Goal: Task Accomplishment & Management: Use online tool/utility

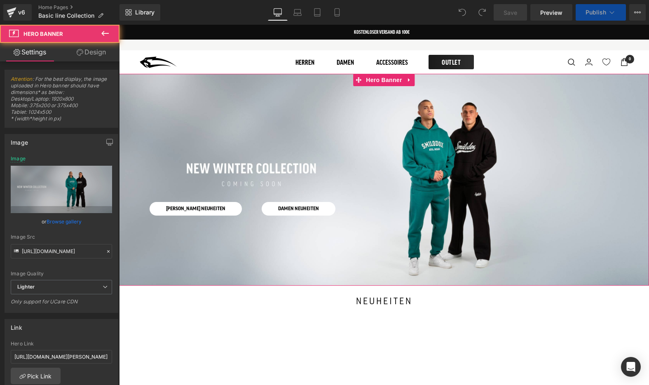
click at [161, 144] on div at bounding box center [384, 180] width 530 height 212
click at [164, 122] on div at bounding box center [384, 180] width 530 height 212
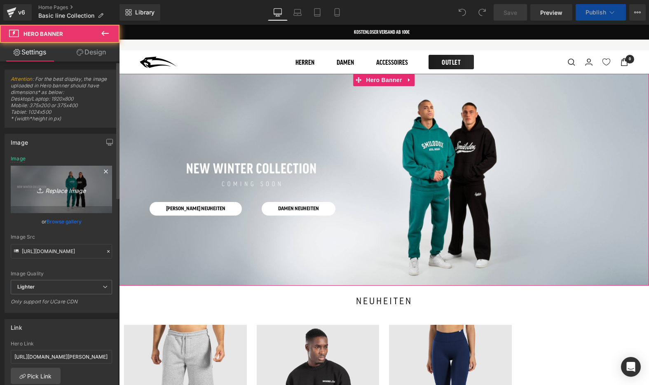
click at [68, 189] on icon "Replace Image" at bounding box center [61, 189] width 66 height 10
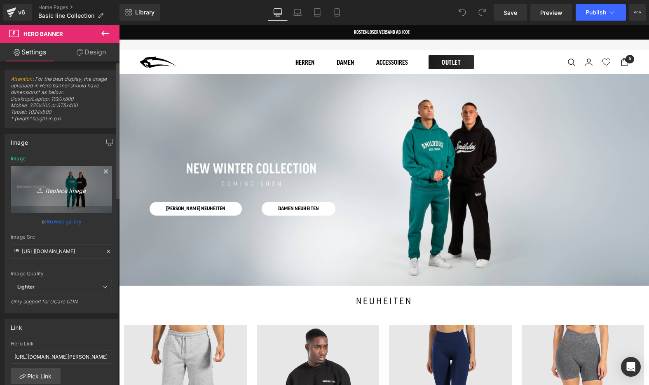
type input "C:\fakepath\gym and streetwear (1).jpg"
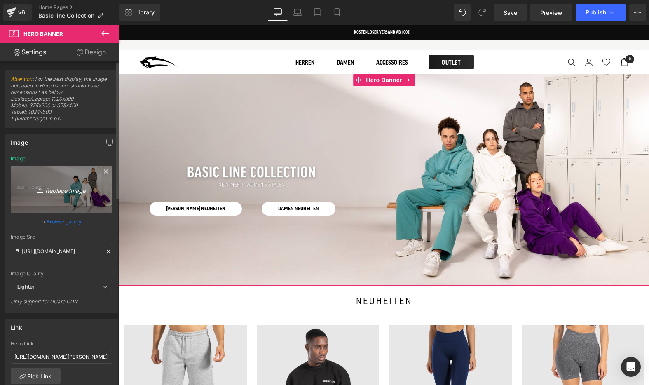
click at [60, 190] on icon "Replace Image" at bounding box center [61, 189] width 66 height 10
type input "C:\fakepath\gym and streetwear (2).jpg"
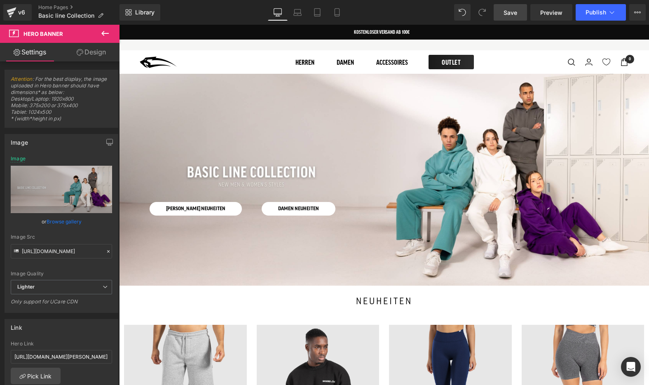
click at [510, 12] on span "Save" at bounding box center [511, 12] width 14 height 9
click at [544, 16] on span "Preview" at bounding box center [551, 12] width 22 height 9
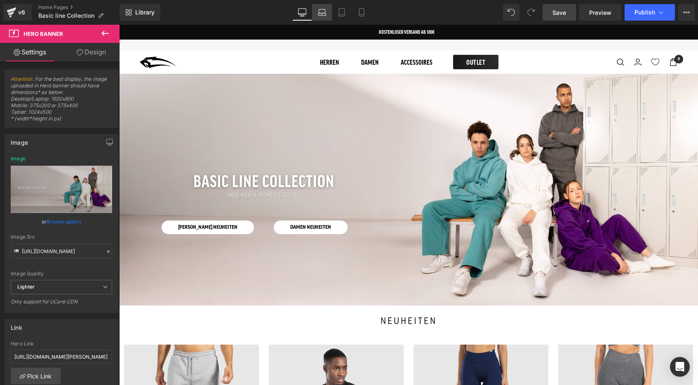
click at [320, 14] on icon at bounding box center [322, 12] width 8 height 8
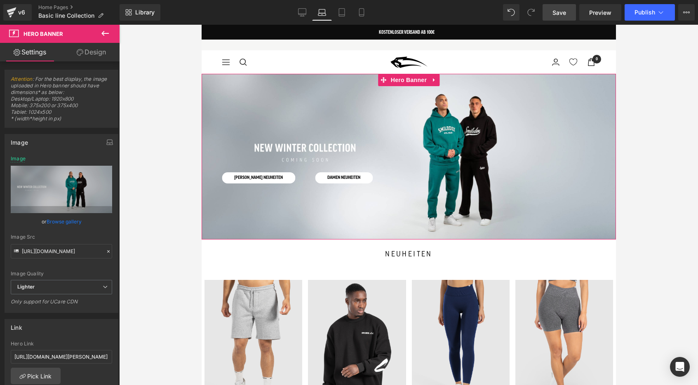
click at [283, 115] on div at bounding box center [408, 157] width 414 height 166
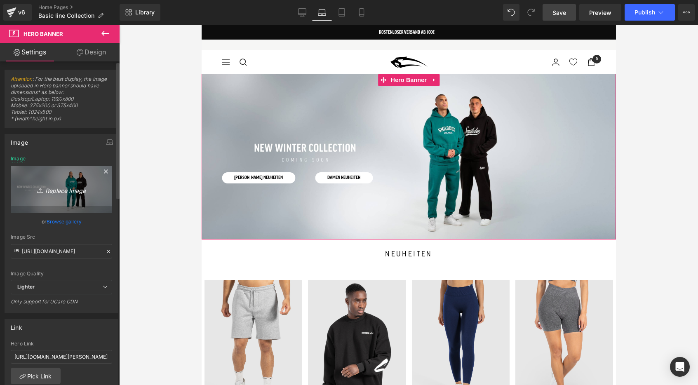
click at [63, 190] on icon "Replace Image" at bounding box center [61, 189] width 66 height 10
type input "C:\fakepath\gym and streetwear (2).jpg"
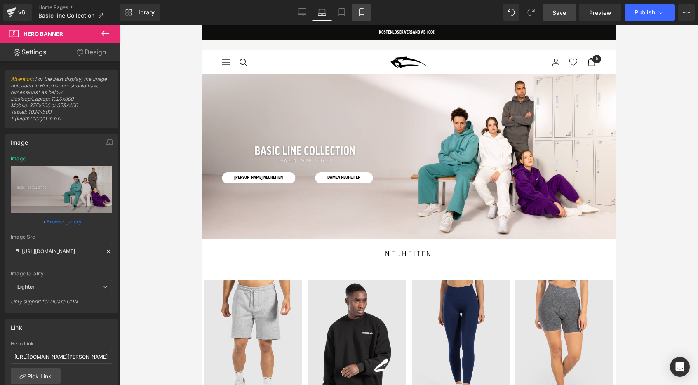
click at [361, 8] on link "Mobile" at bounding box center [362, 12] width 20 height 16
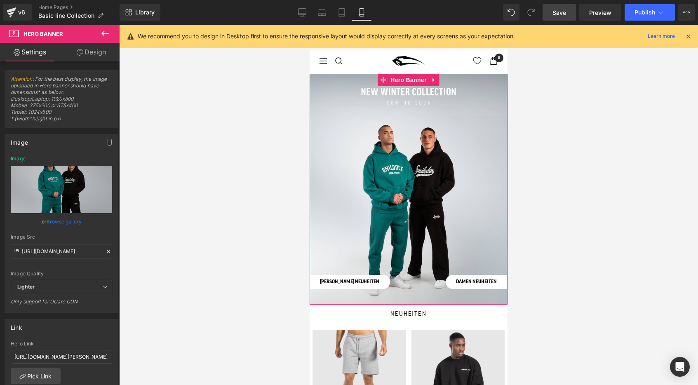
click at [345, 158] on div at bounding box center [409, 189] width 198 height 231
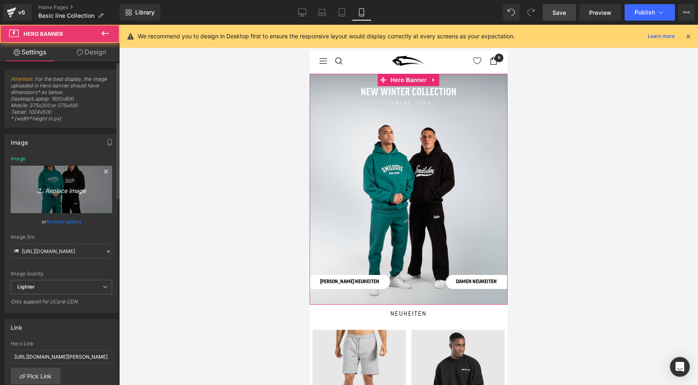
click at [54, 191] on icon "Replace Image" at bounding box center [61, 189] width 66 height 10
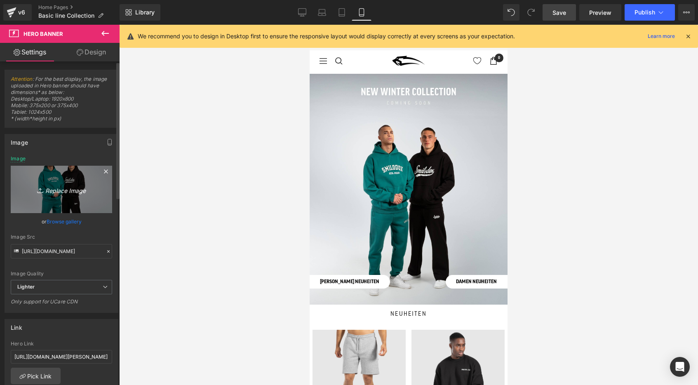
type input "C:\fakepath\gym and streetwear.jpg"
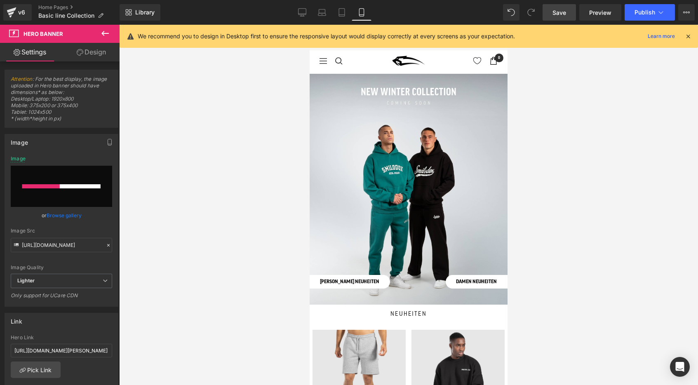
click at [649, 37] on icon at bounding box center [687, 36] width 7 height 7
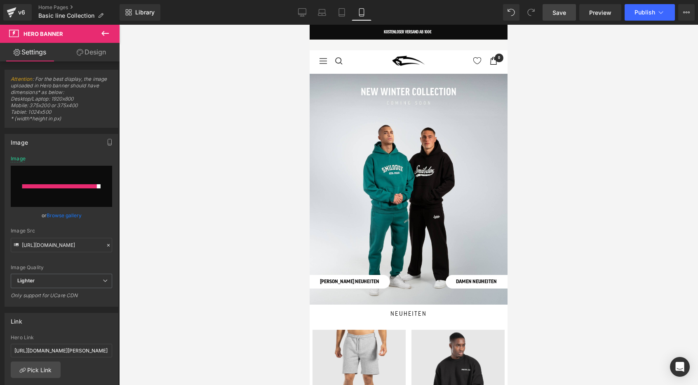
click at [557, 14] on span "Save" at bounding box center [559, 12] width 14 height 9
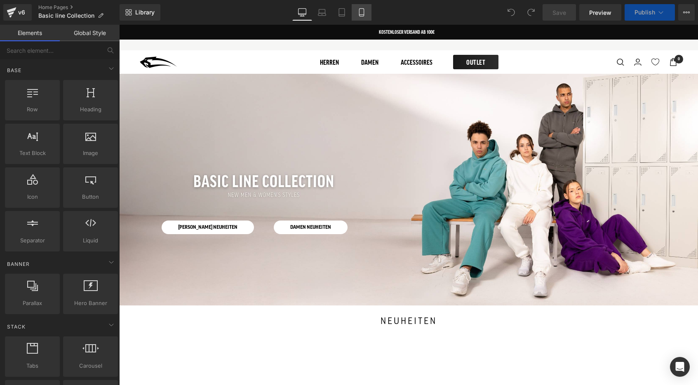
click at [365, 12] on icon at bounding box center [361, 12] width 8 height 8
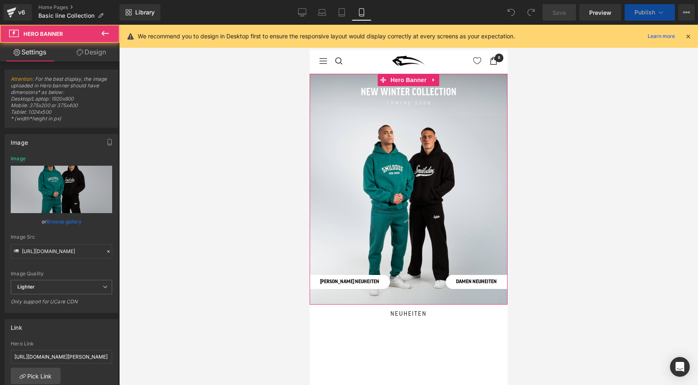
click at [376, 128] on div at bounding box center [409, 189] width 198 height 231
click at [68, 223] on link "Browse gallery" at bounding box center [64, 221] width 35 height 14
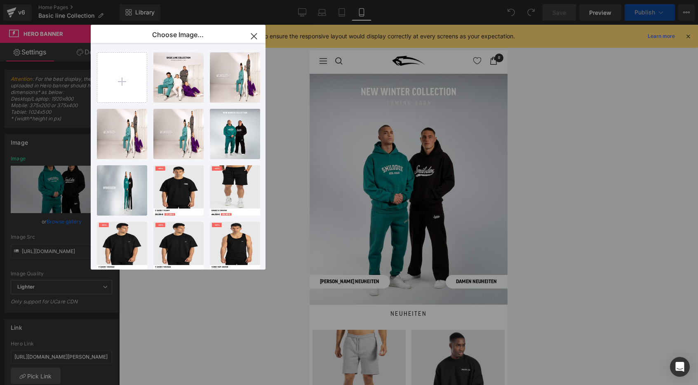
click at [0, 0] on div "gym and...wear.jpg 1.22 MB" at bounding box center [0, 0] width 0 height 0
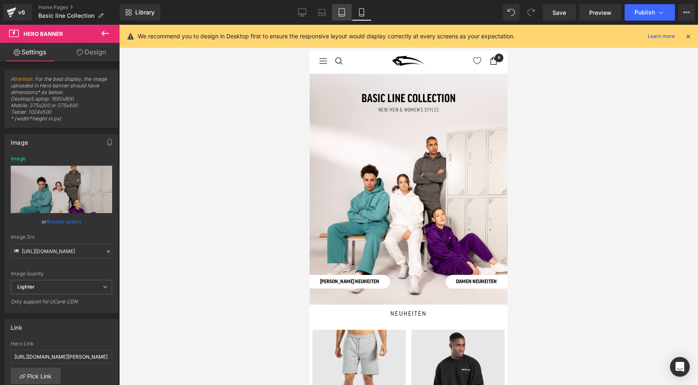
click at [339, 13] on icon at bounding box center [342, 12] width 8 height 8
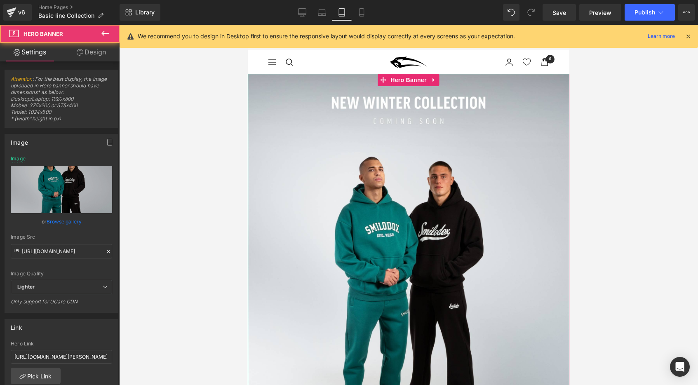
click at [336, 141] on div at bounding box center [409, 261] width 322 height 375
click at [67, 223] on link "Browse gallery" at bounding box center [64, 221] width 35 height 14
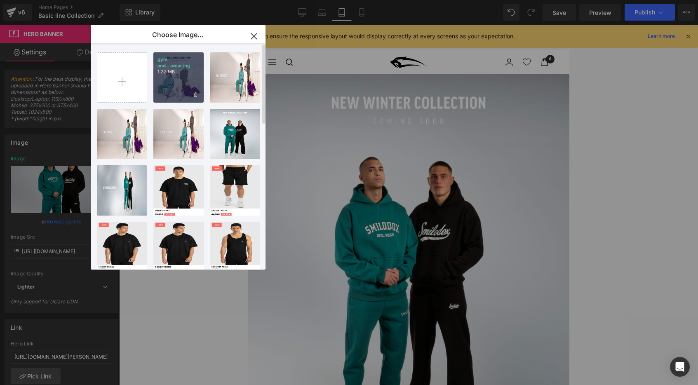
click at [171, 82] on div "gym and...wear.jpg 1.22 MB" at bounding box center [178, 77] width 50 height 50
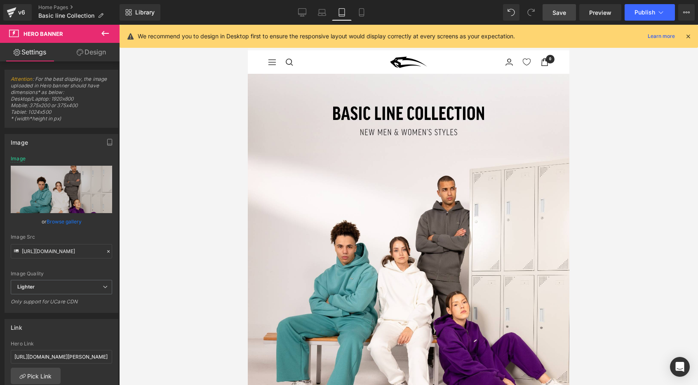
click at [564, 9] on span "Save" at bounding box center [559, 12] width 14 height 9
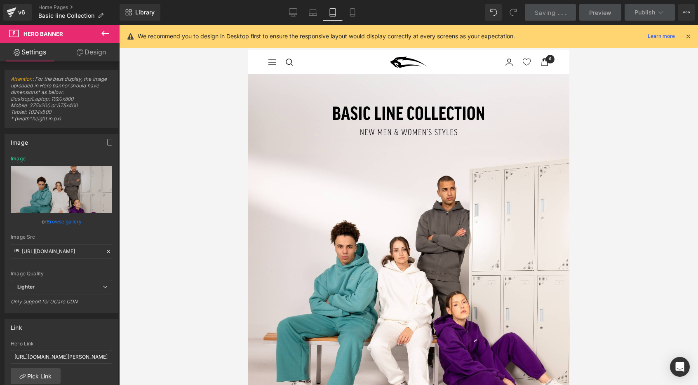
click at [689, 35] on icon at bounding box center [687, 36] width 7 height 7
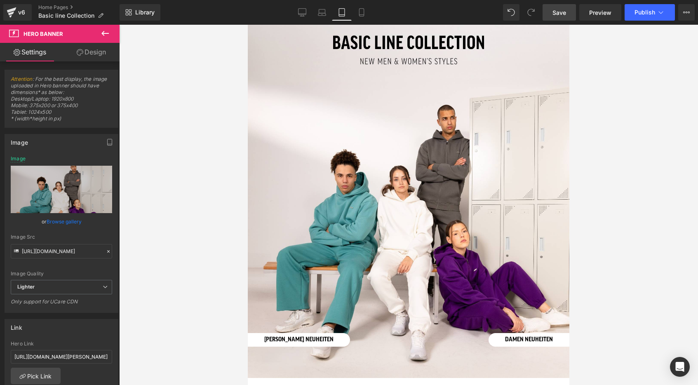
scroll to position [72, 0]
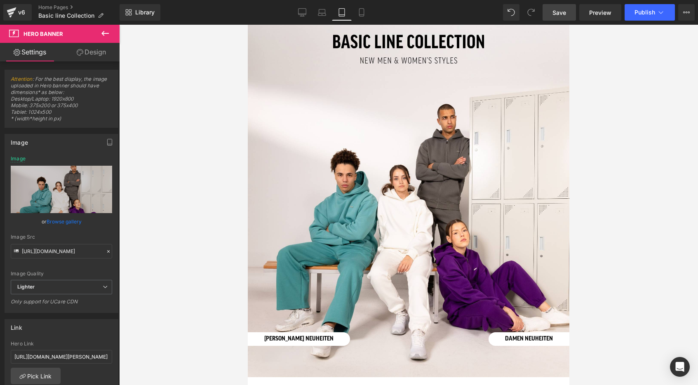
click at [562, 11] on span "Save" at bounding box center [559, 12] width 14 height 9
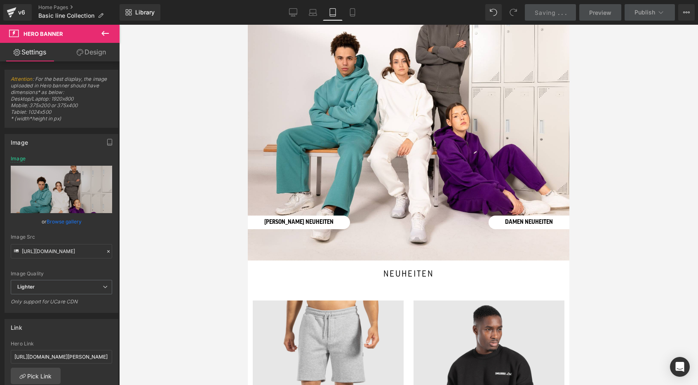
scroll to position [0, 0]
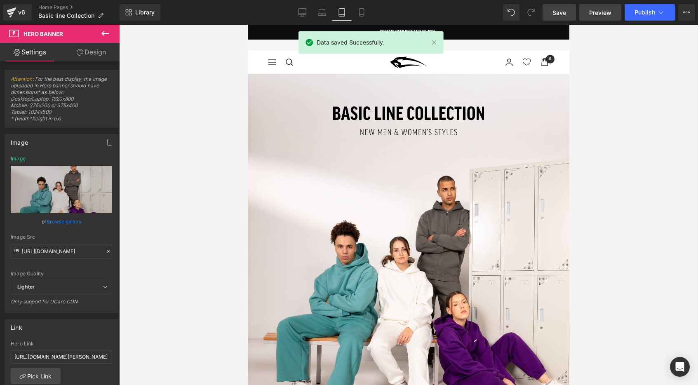
click at [603, 16] on span "Preview" at bounding box center [600, 12] width 22 height 9
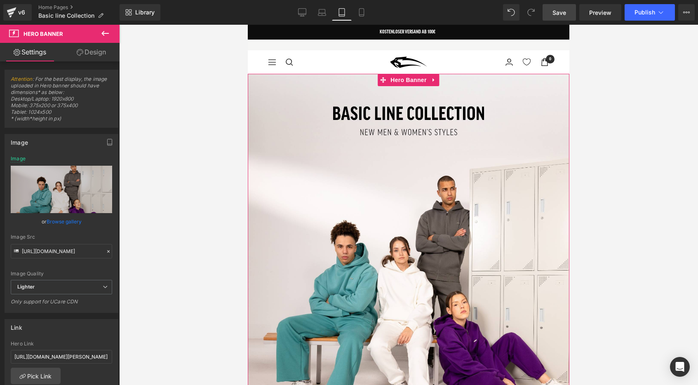
scroll to position [23, 0]
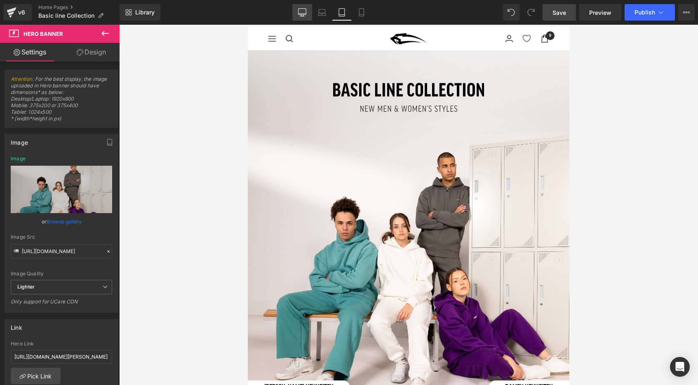
click at [299, 5] on link "Desktop" at bounding box center [302, 12] width 20 height 16
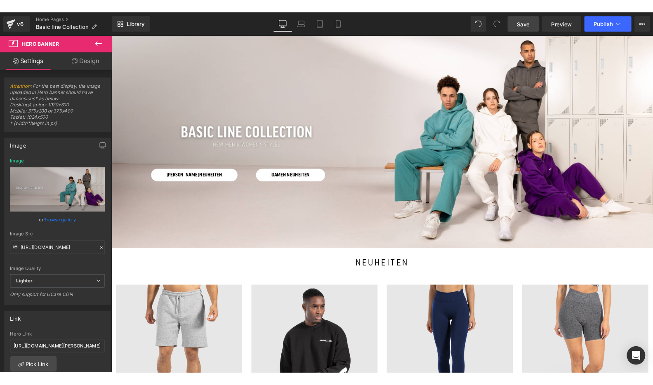
scroll to position [0, 0]
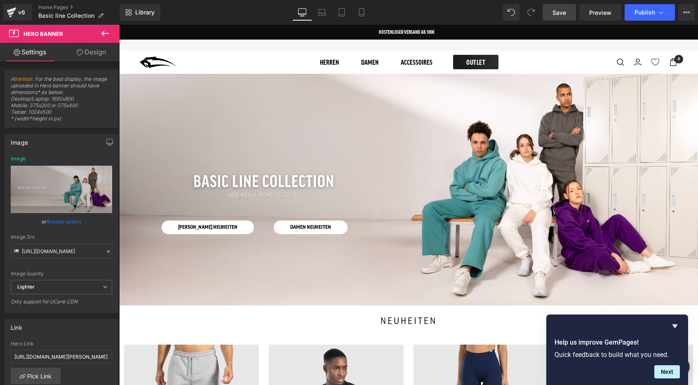
click at [102, 35] on icon at bounding box center [105, 33] width 10 height 10
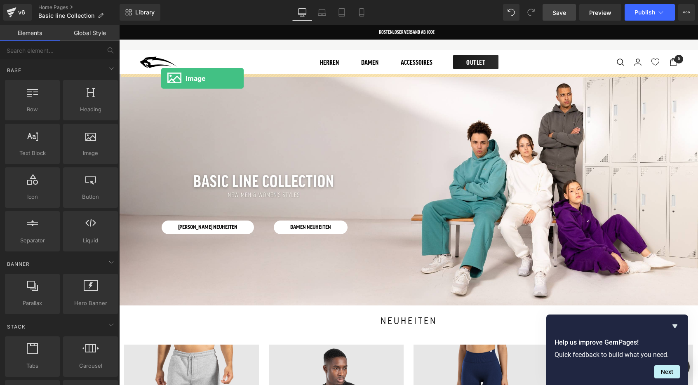
drag, startPoint x: 203, startPoint y: 175, endPoint x: 161, endPoint y: 78, distance: 105.6
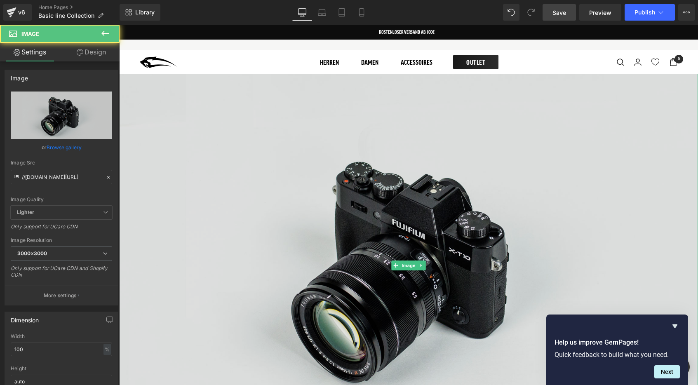
click at [320, 169] on img at bounding box center [408, 265] width 579 height 383
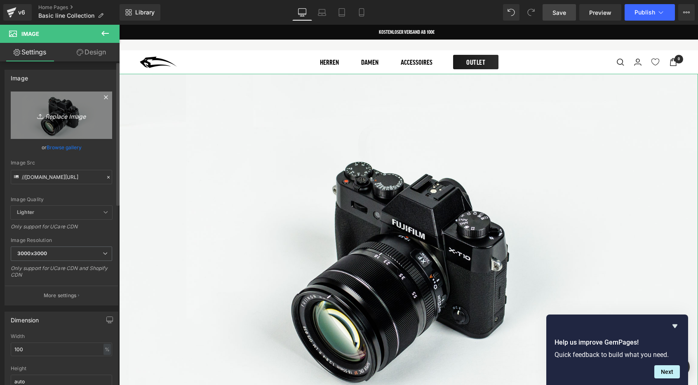
click at [62, 117] on icon "Replace Image" at bounding box center [61, 115] width 66 height 10
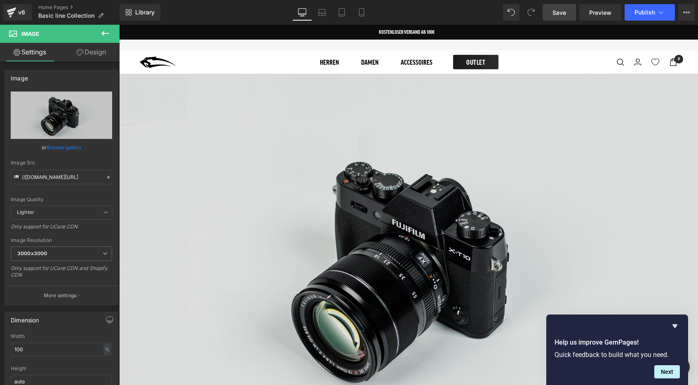
type input "C:\fakepath\1.jpg"
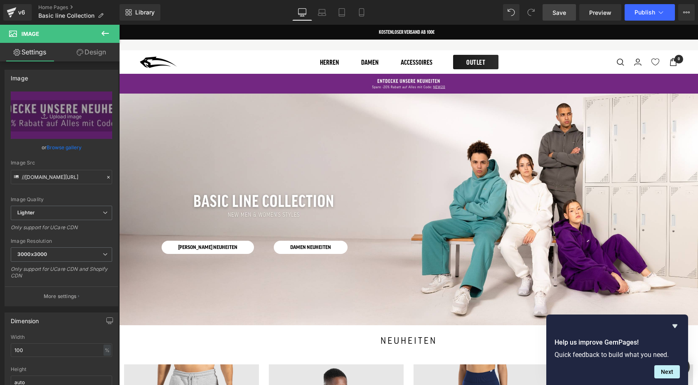
click at [558, 15] on span "Save" at bounding box center [559, 12] width 14 height 9
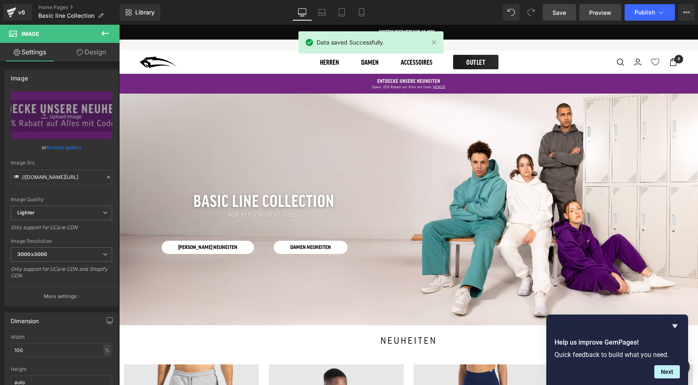
click at [596, 10] on span "Preview" at bounding box center [600, 12] width 22 height 9
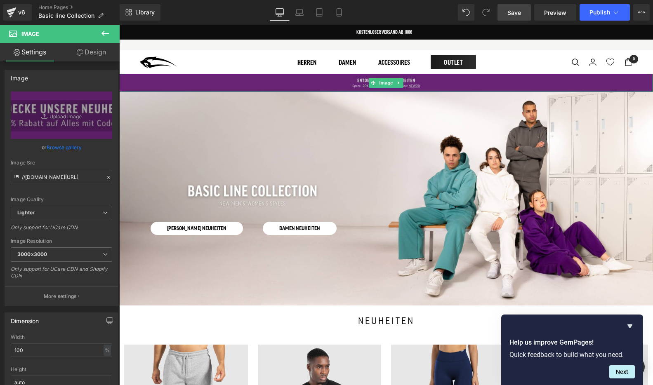
click at [492, 84] on img at bounding box center [385, 83] width 533 height 18
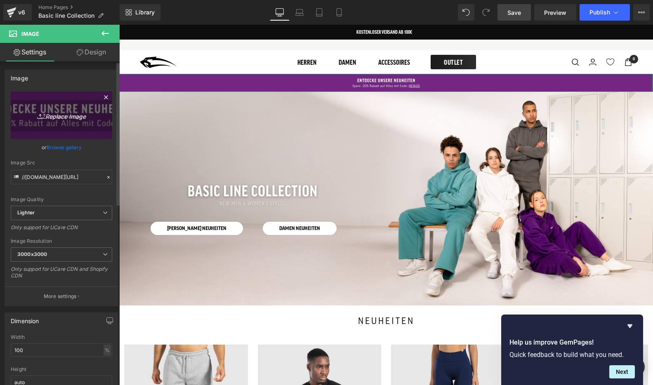
click at [61, 115] on icon "Replace Image" at bounding box center [61, 115] width 66 height 10
type input "C:\fakepath\1-.jpg"
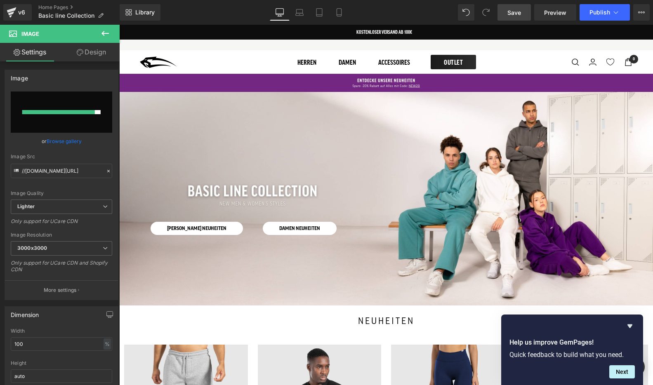
click at [519, 14] on span "Save" at bounding box center [514, 12] width 14 height 9
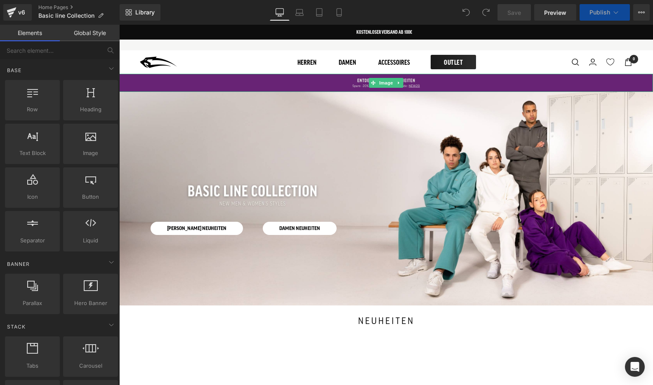
click at [200, 85] on img at bounding box center [385, 83] width 533 height 18
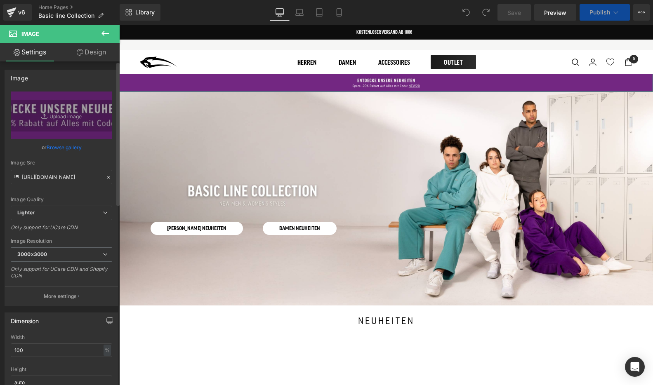
click at [62, 150] on link "Browse gallery" at bounding box center [64, 147] width 35 height 14
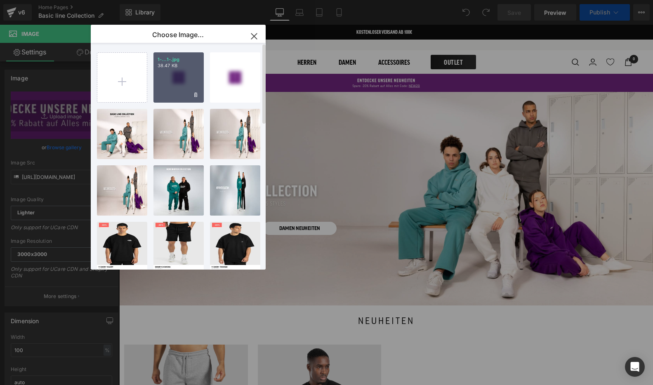
click at [187, 72] on div "1-...1-.jpg 38.47 KB" at bounding box center [178, 77] width 50 height 50
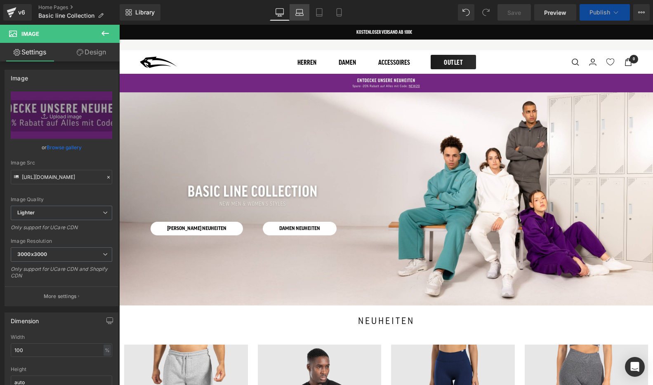
click at [300, 17] on link "Laptop" at bounding box center [299, 12] width 20 height 16
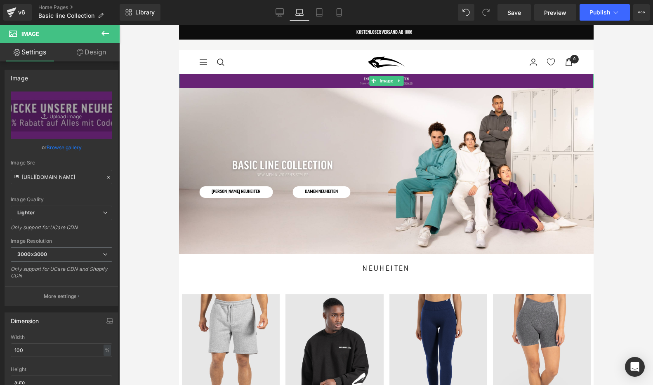
click at [294, 84] on img at bounding box center [385, 81] width 414 height 14
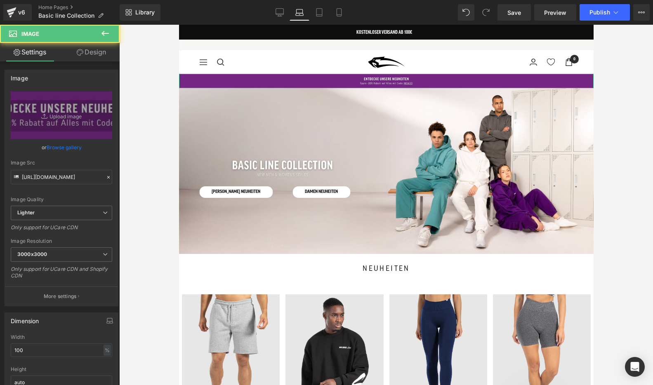
click at [105, 54] on link "Design" at bounding box center [91, 52] width 60 height 19
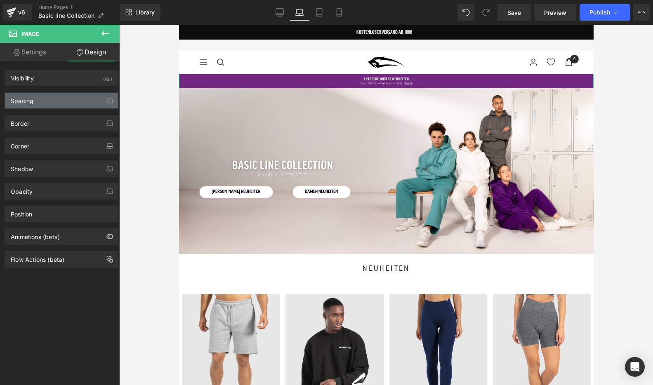
click at [90, 98] on div "Spacing" at bounding box center [61, 101] width 113 height 16
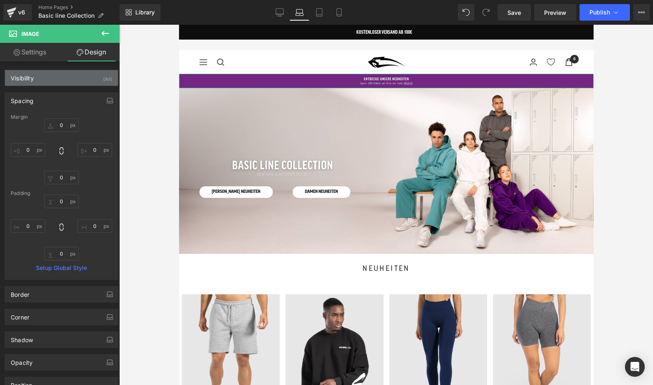
click at [87, 80] on div "Visibility (All)" at bounding box center [61, 78] width 113 height 16
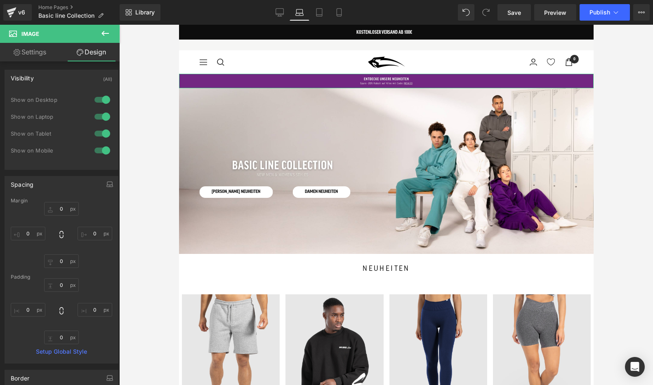
click at [100, 133] on div at bounding box center [102, 133] width 20 height 13
click at [100, 149] on div at bounding box center [102, 150] width 20 height 13
click at [340, 10] on icon at bounding box center [339, 12] width 8 height 8
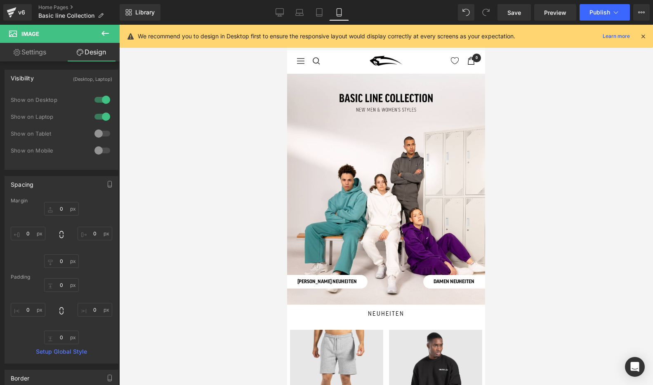
click at [644, 35] on icon at bounding box center [642, 36] width 7 height 7
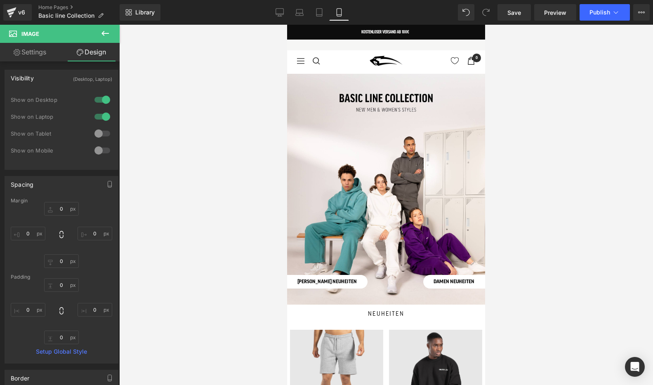
click at [110, 32] on icon at bounding box center [105, 33] width 10 height 10
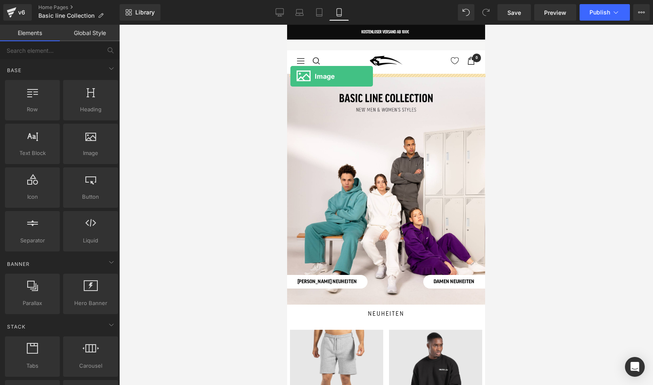
drag, startPoint x: 378, startPoint y: 166, endPoint x: 290, endPoint y: 76, distance: 125.6
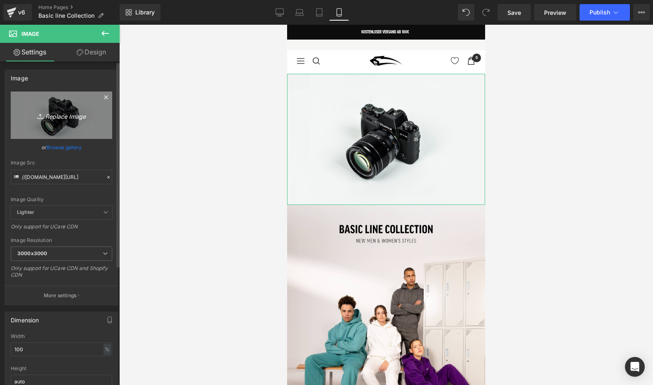
click at [60, 118] on icon "Replace Image" at bounding box center [61, 115] width 66 height 10
type input "C:\fakepath\1--.jpg"
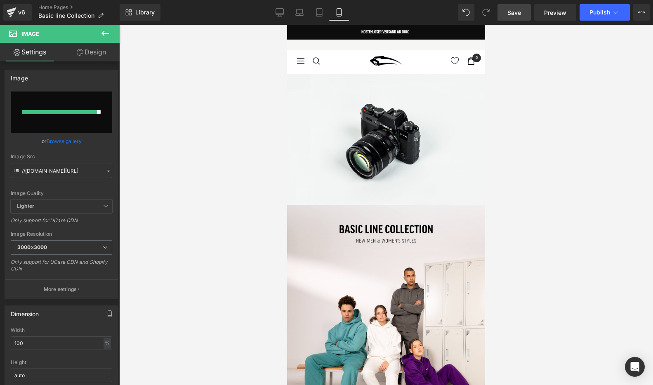
click at [510, 13] on span "Save" at bounding box center [514, 12] width 14 height 9
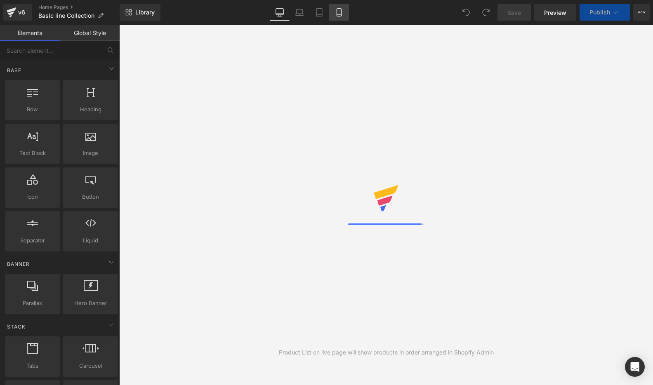
click at [340, 13] on icon at bounding box center [339, 12] width 8 height 8
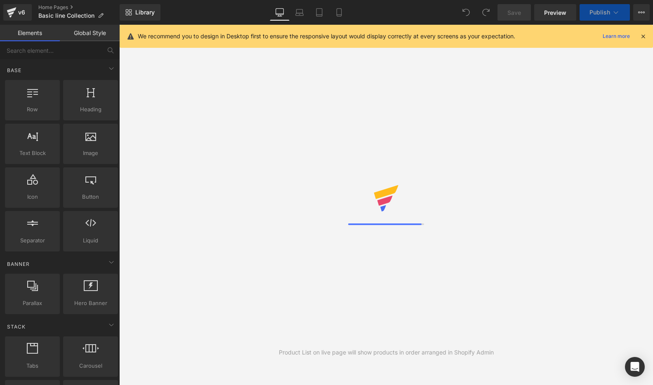
click at [643, 38] on icon at bounding box center [642, 36] width 7 height 7
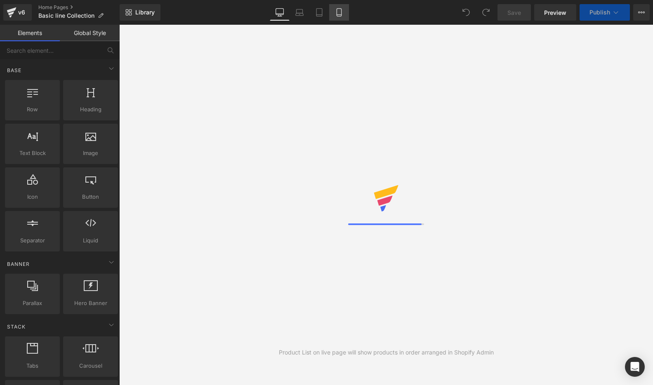
click at [338, 10] on icon at bounding box center [339, 12] width 8 height 8
click at [339, 9] on icon at bounding box center [339, 12] width 8 height 8
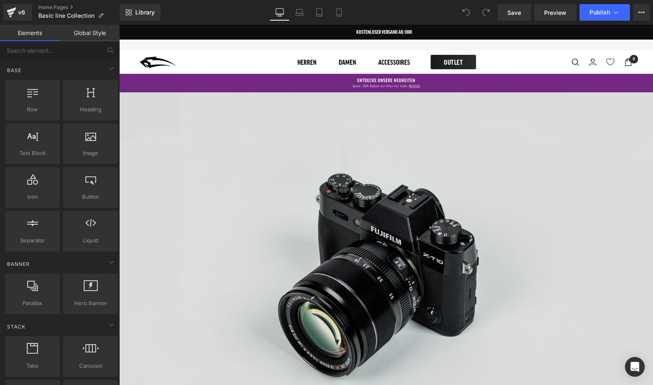
click at [222, 159] on img at bounding box center [385, 268] width 533 height 353
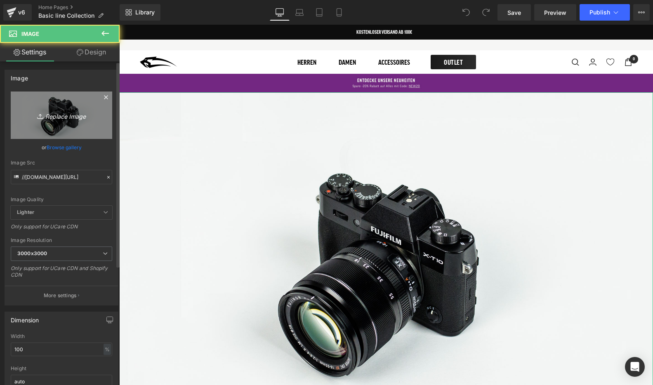
click at [52, 116] on icon "Replace Image" at bounding box center [61, 115] width 66 height 10
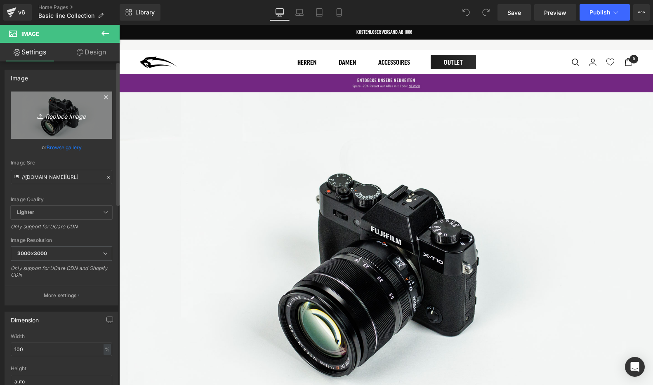
type input "C:\fakepath\1--.jpg"
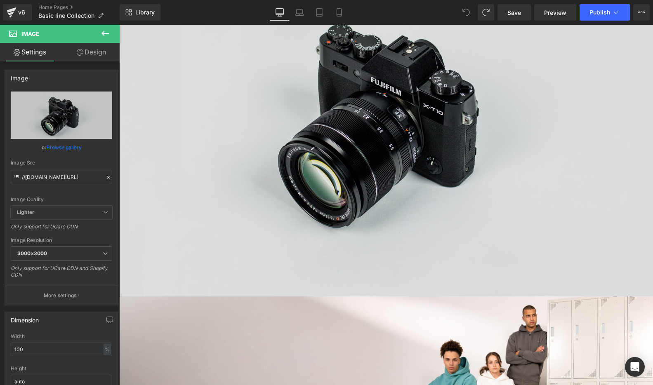
scroll to position [148, 0]
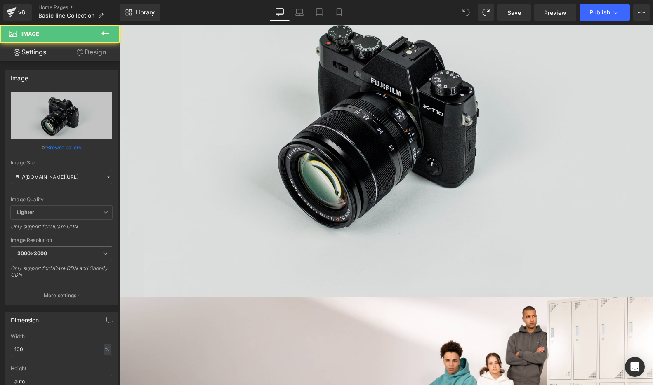
click at [359, 116] on img at bounding box center [385, 120] width 533 height 353
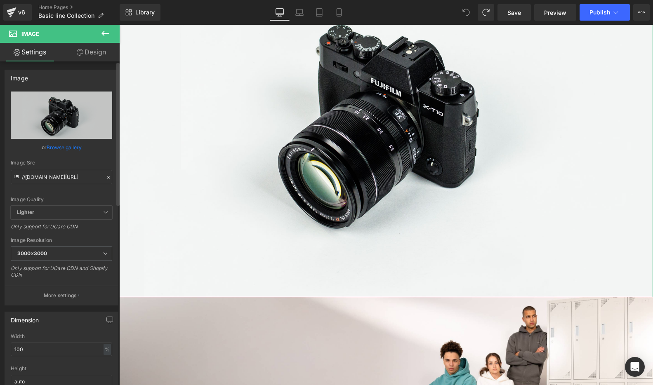
click at [62, 148] on link "Browse gallery" at bounding box center [64, 147] width 35 height 14
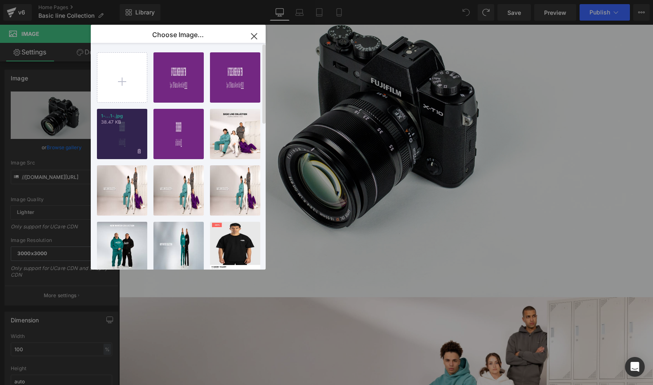
click at [122, 134] on div "1-...1-.jpg 38.47 KB" at bounding box center [122, 134] width 50 height 50
type input "[URL][DOMAIN_NAME]"
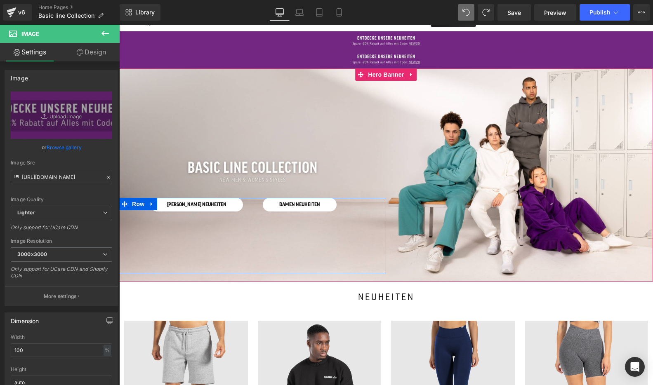
scroll to position [0, 0]
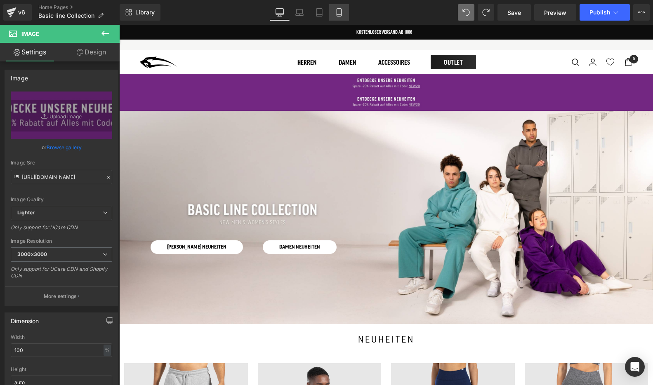
click at [337, 13] on icon at bounding box center [339, 12] width 8 height 8
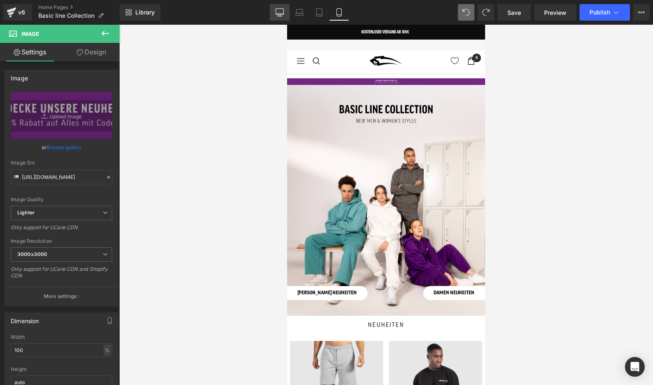
click at [283, 13] on icon at bounding box center [279, 12] width 8 height 8
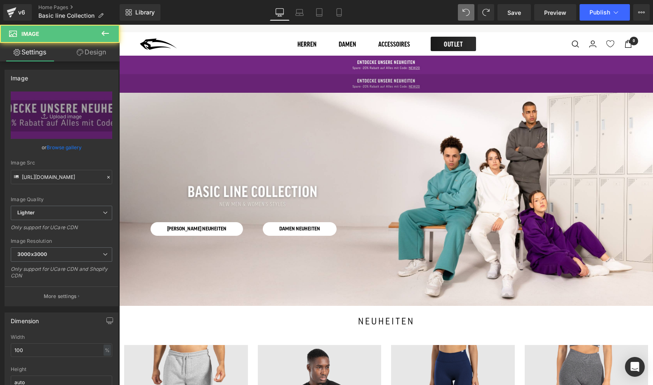
click at [295, 82] on img at bounding box center [385, 83] width 533 height 19
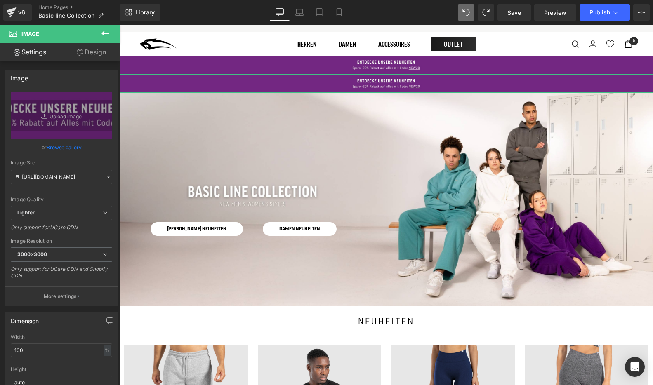
click at [95, 52] on link "Design" at bounding box center [91, 52] width 60 height 19
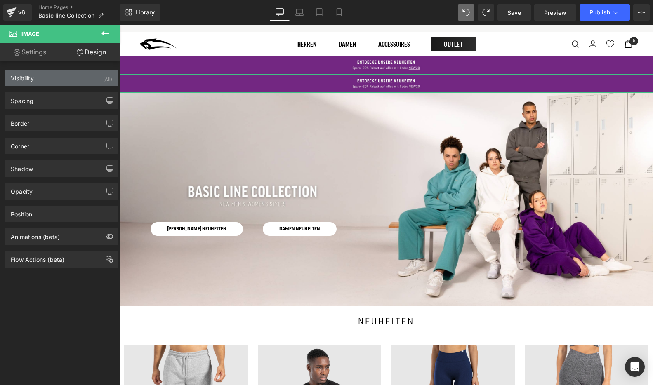
click at [82, 81] on div "Visibility (All)" at bounding box center [61, 78] width 113 height 16
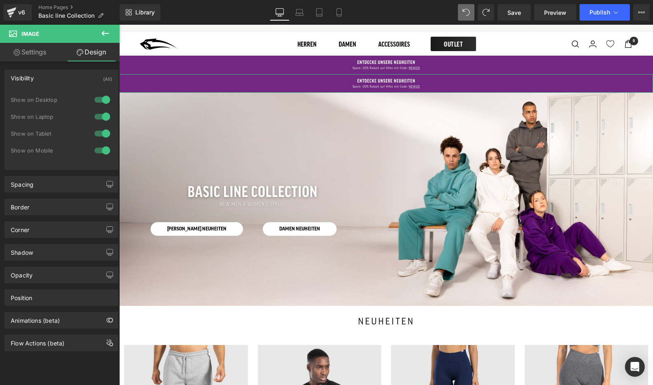
click at [100, 131] on div at bounding box center [102, 133] width 20 height 13
click at [100, 147] on div at bounding box center [102, 150] width 20 height 13
click at [343, 14] on link "Mobile" at bounding box center [339, 12] width 20 height 16
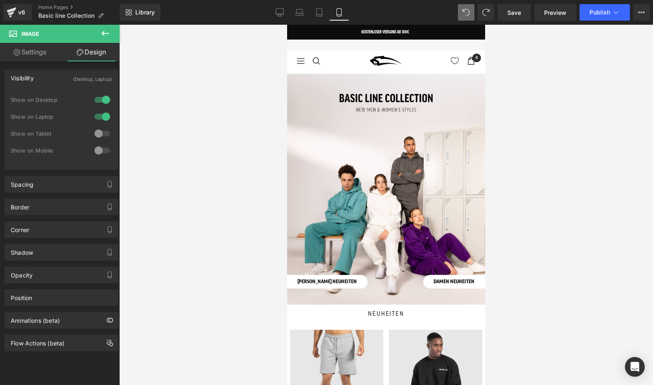
click at [35, 49] on link "Settings" at bounding box center [30, 52] width 60 height 19
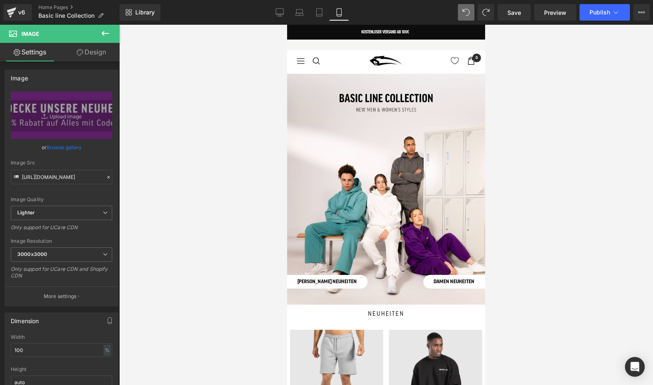
click at [103, 36] on icon at bounding box center [105, 33] width 10 height 10
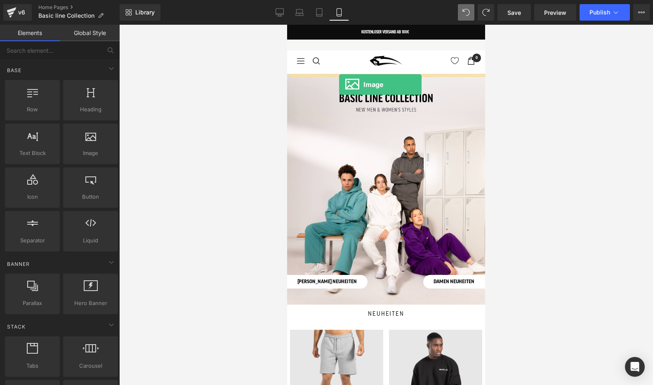
drag, startPoint x: 381, startPoint y: 164, endPoint x: 338, endPoint y: 85, distance: 90.2
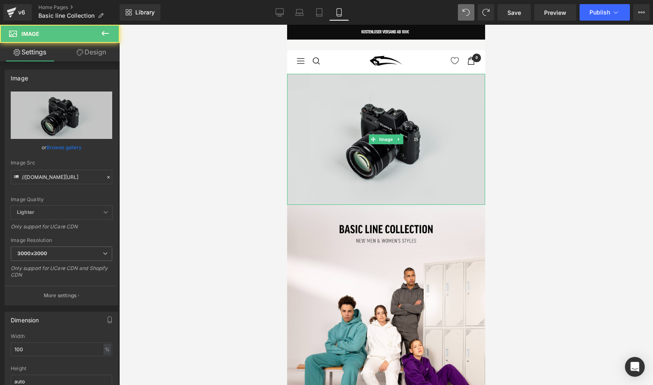
click at [318, 97] on img at bounding box center [386, 139] width 198 height 131
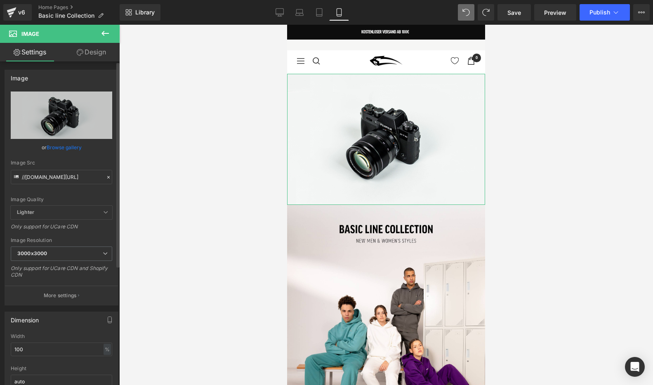
click at [65, 146] on link "Browse gallery" at bounding box center [64, 147] width 35 height 14
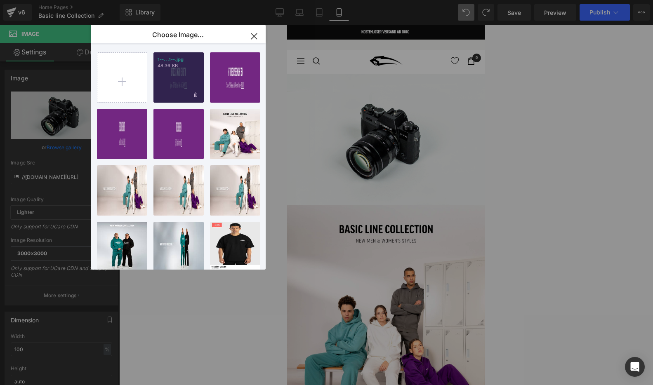
click at [177, 75] on div "1--...1--.jpg 48.36 KB" at bounding box center [178, 77] width 50 height 50
type input "[URL][DOMAIN_NAME]"
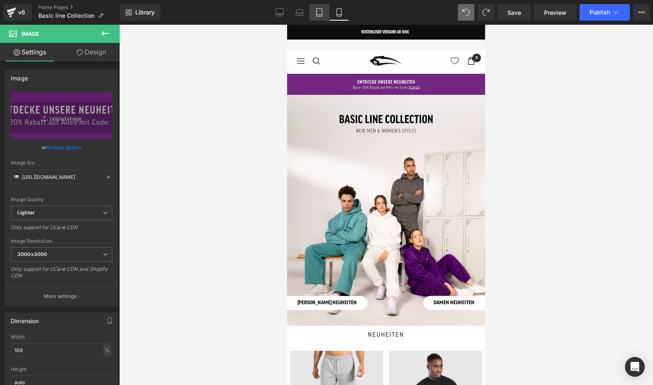
click at [323, 10] on link "Tablet" at bounding box center [319, 12] width 20 height 16
type input "auto"
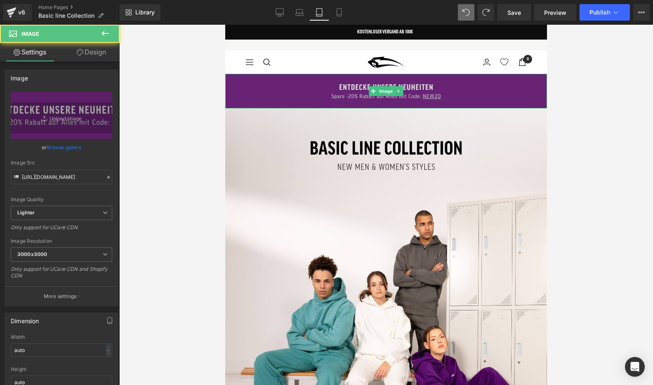
click at [310, 87] on img at bounding box center [386, 91] width 322 height 35
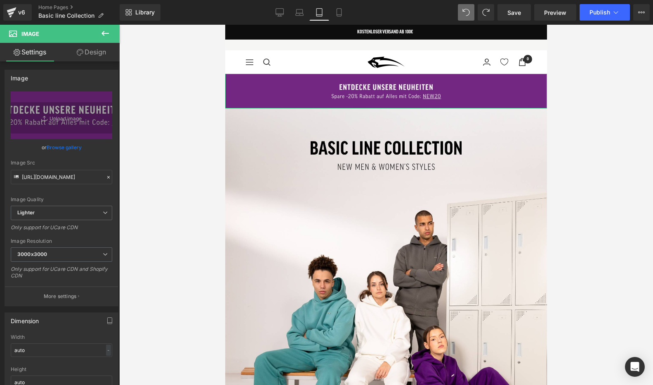
click at [103, 53] on link "Design" at bounding box center [91, 52] width 60 height 19
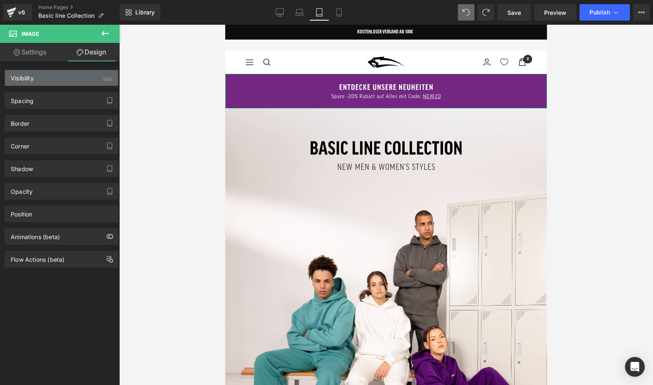
click at [82, 83] on div "Visibility (All)" at bounding box center [61, 78] width 113 height 16
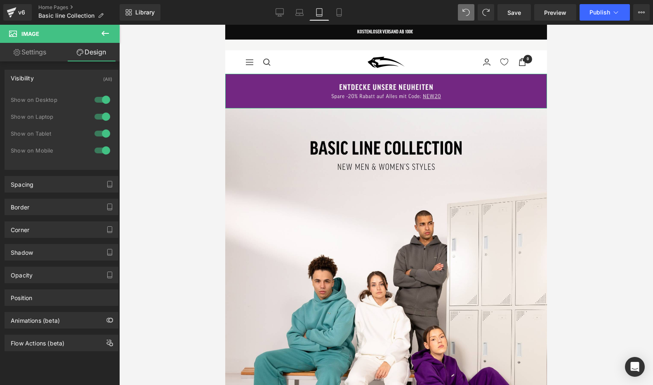
click at [97, 101] on div at bounding box center [102, 99] width 20 height 13
click at [97, 117] on div at bounding box center [102, 116] width 20 height 13
click at [299, 15] on icon at bounding box center [299, 14] width 8 height 2
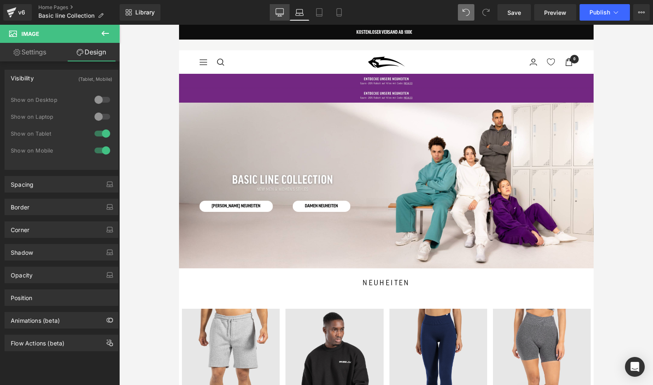
click at [284, 15] on link "Desktop" at bounding box center [280, 12] width 20 height 16
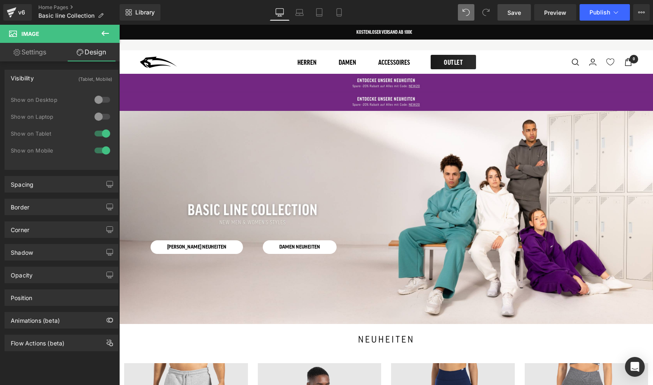
click at [517, 12] on span "Save" at bounding box center [514, 12] width 14 height 9
click at [301, 16] on icon at bounding box center [299, 12] width 8 height 8
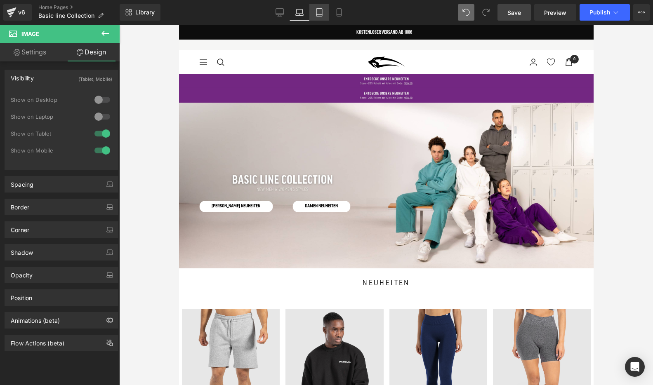
click at [317, 16] on icon at bounding box center [319, 13] width 6 height 8
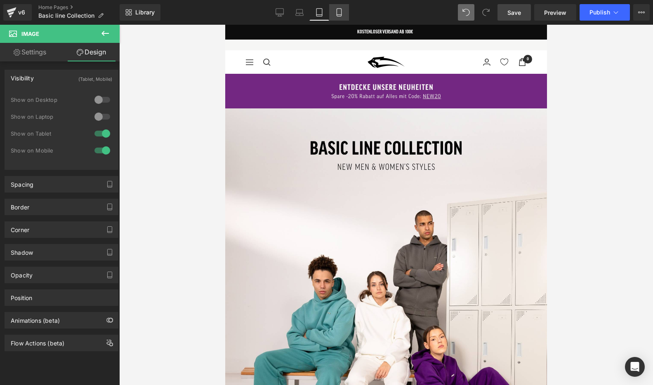
click at [334, 16] on link "Mobile" at bounding box center [339, 12] width 20 height 16
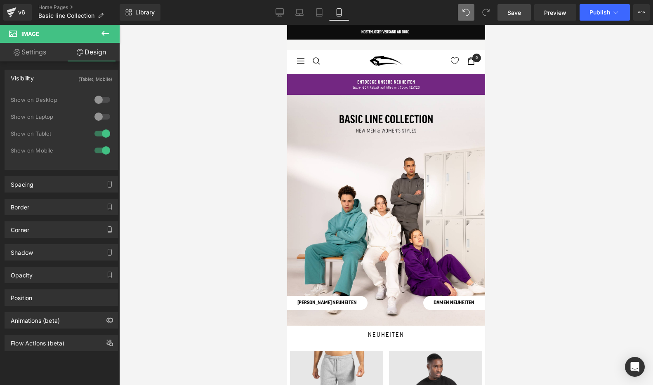
click at [506, 17] on link "Save" at bounding box center [513, 12] width 33 height 16
click at [281, 13] on icon at bounding box center [279, 12] width 8 height 8
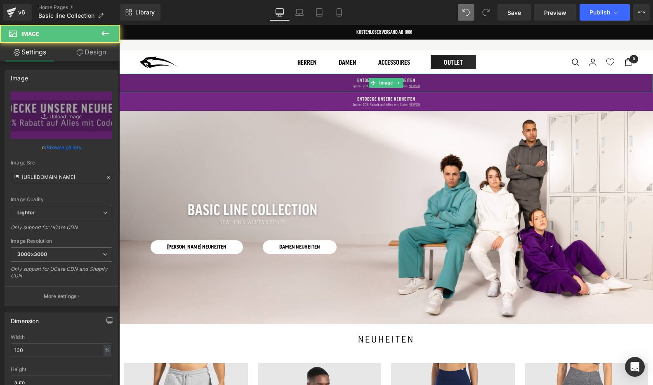
click at [310, 83] on img at bounding box center [385, 83] width 533 height 19
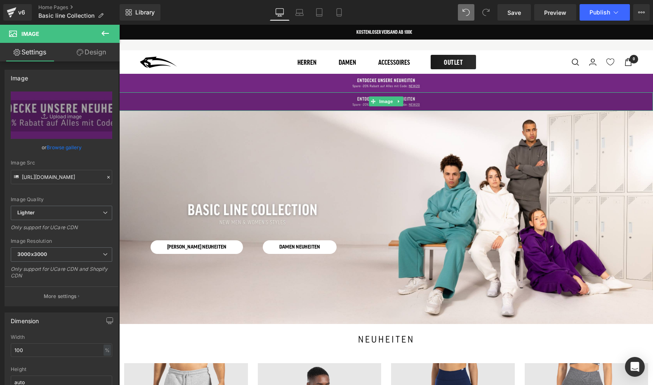
click at [338, 101] on img at bounding box center [385, 101] width 533 height 19
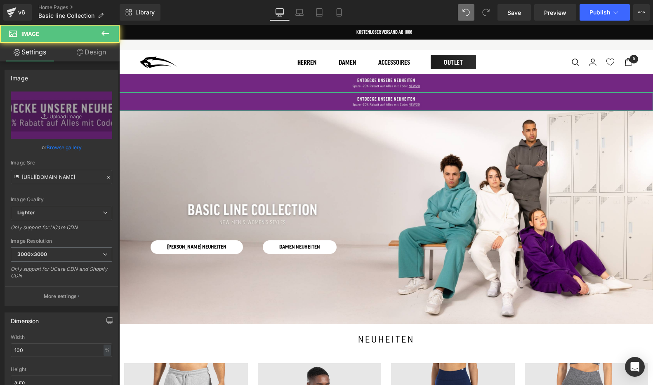
click at [94, 56] on link "Design" at bounding box center [91, 52] width 60 height 19
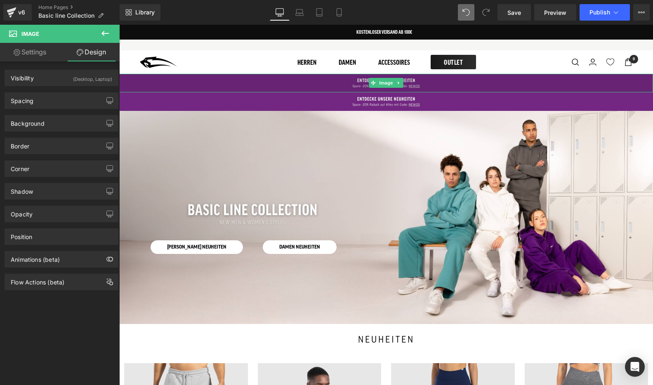
click at [285, 81] on img at bounding box center [385, 83] width 533 height 19
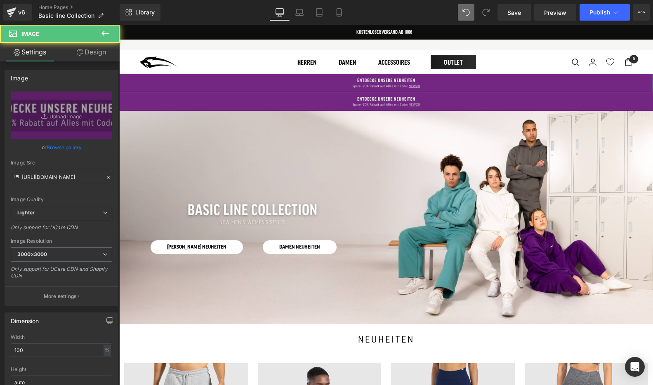
click at [102, 47] on link "Design" at bounding box center [91, 52] width 60 height 19
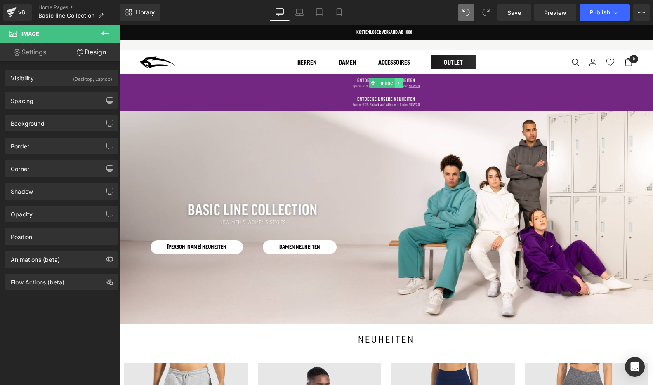
click at [399, 82] on icon at bounding box center [399, 82] width 5 height 5
click at [401, 82] on icon at bounding box center [403, 83] width 5 height 5
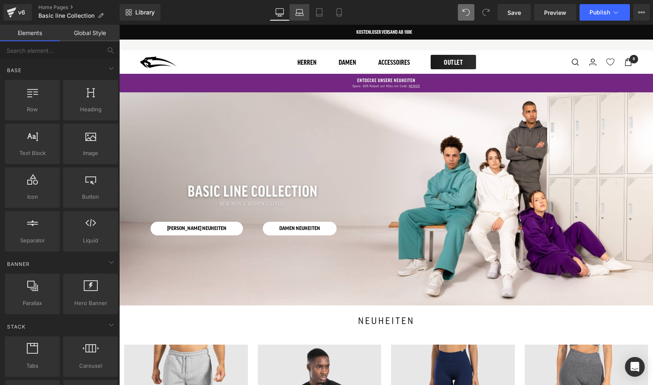
click at [303, 13] on icon at bounding box center [299, 12] width 8 height 8
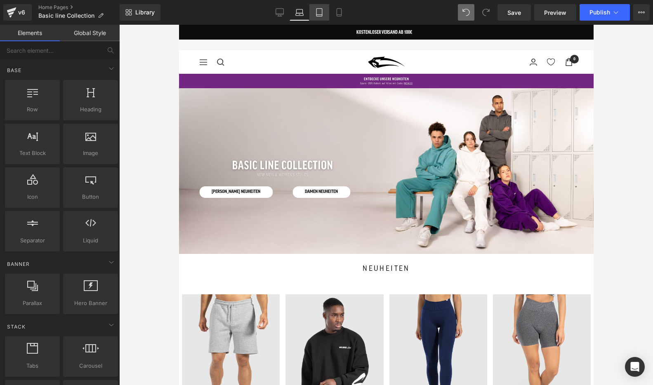
click at [318, 9] on icon at bounding box center [319, 12] width 8 height 8
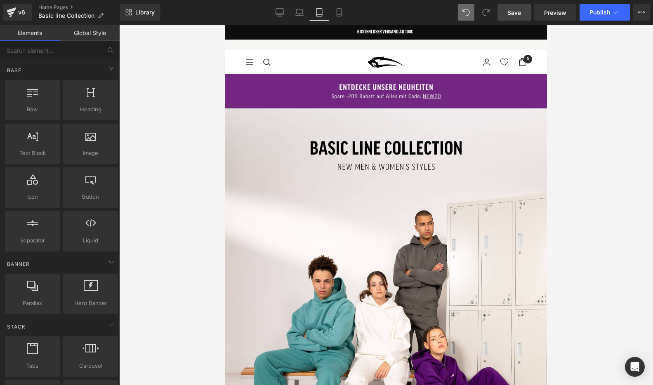
click at [516, 14] on span "Save" at bounding box center [514, 12] width 14 height 9
click at [516, 13] on span "Save" at bounding box center [514, 12] width 14 height 9
